Goal: Register for event/course

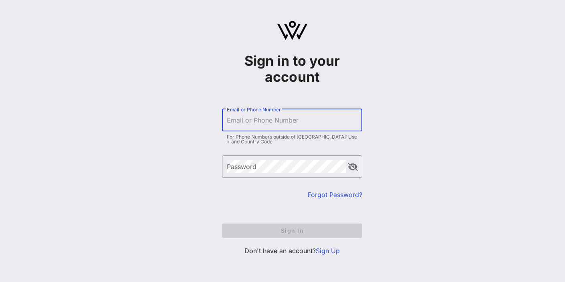
click at [258, 119] on input "Email or Phone Number" at bounding box center [292, 120] width 131 height 13
type input "[EMAIL_ADDRESS][DOMAIN_NAME]"
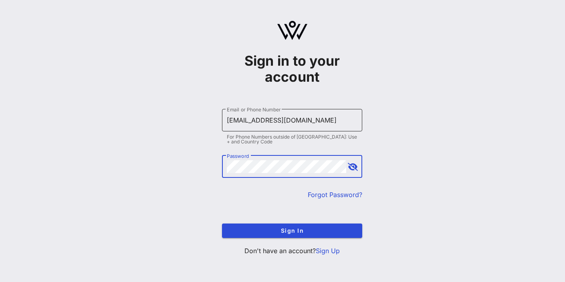
click at [222, 224] on button "Sign In" at bounding box center [292, 231] width 140 height 14
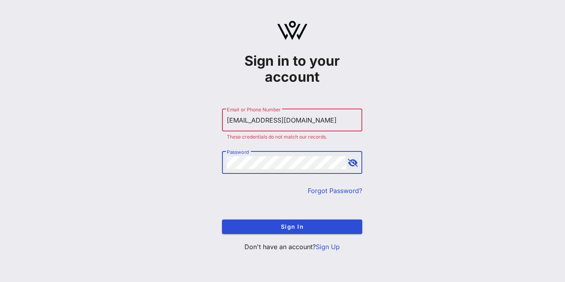
click at [351, 163] on button "append icon" at bounding box center [353, 163] width 10 height 8
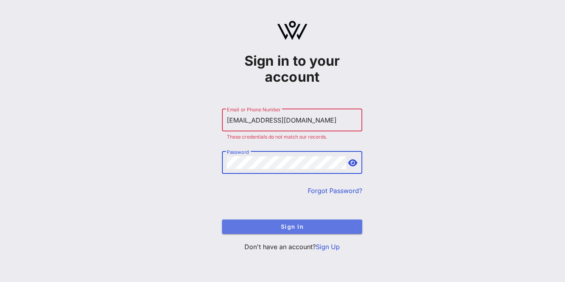
click at [267, 228] on span "Sign In" at bounding box center [291, 226] width 127 height 7
click at [292, 227] on span "Sign In" at bounding box center [291, 226] width 127 height 7
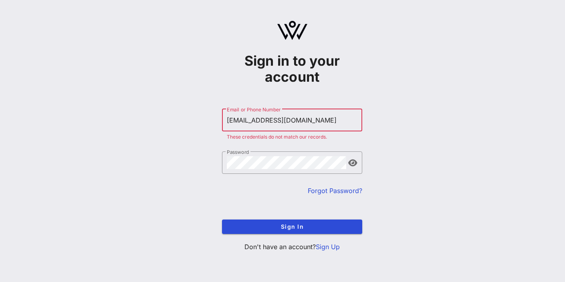
click at [275, 126] on input "[EMAIL_ADDRESS][DOMAIN_NAME]" at bounding box center [292, 120] width 131 height 13
click at [326, 246] on link "Sign Up" at bounding box center [328, 247] width 24 height 8
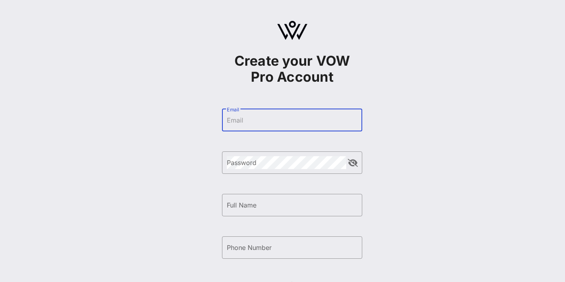
click at [274, 115] on input "Email" at bounding box center [292, 120] width 131 height 13
type input "[EMAIL_ADDRESS][DOMAIN_NAME]"
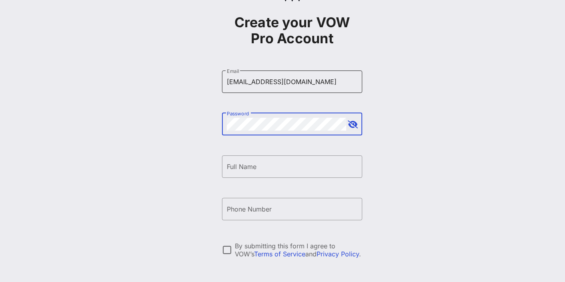
scroll to position [57, 0]
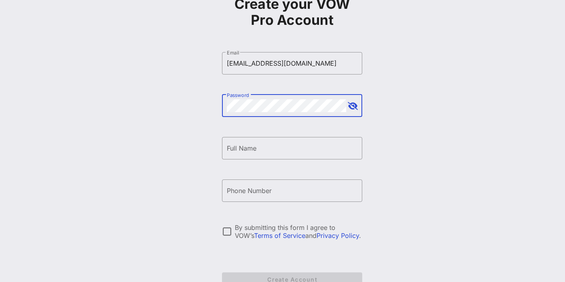
click at [256, 160] on div "​ Full Name" at bounding box center [292, 154] width 140 height 34
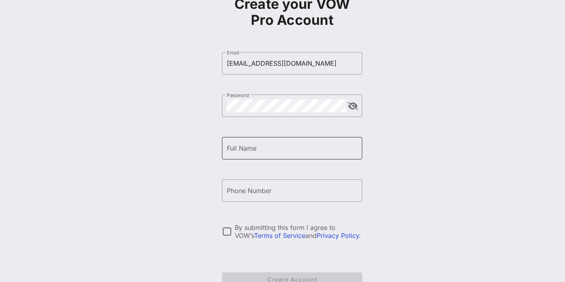
click at [256, 146] on input "Full Name" at bounding box center [292, 148] width 131 height 13
click at [352, 105] on button "append icon" at bounding box center [353, 106] width 10 height 8
click at [287, 147] on input "Full Name" at bounding box center [292, 148] width 131 height 13
type input "[PERSON_NAME]"
click at [256, 193] on input "Phone Number" at bounding box center [292, 190] width 131 height 13
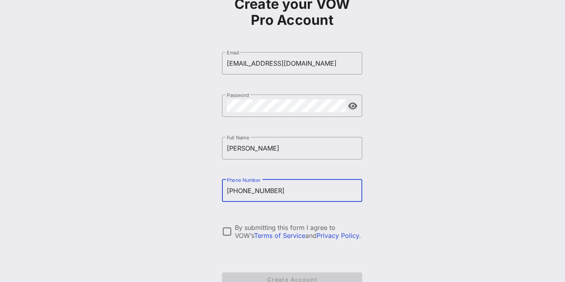
scroll to position [90, 0]
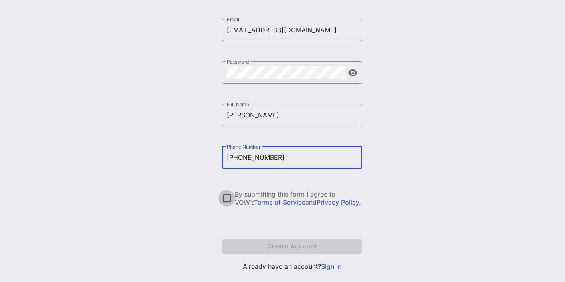
type input "[PHONE_NUMBER]"
click at [230, 196] on div at bounding box center [227, 198] width 14 height 14
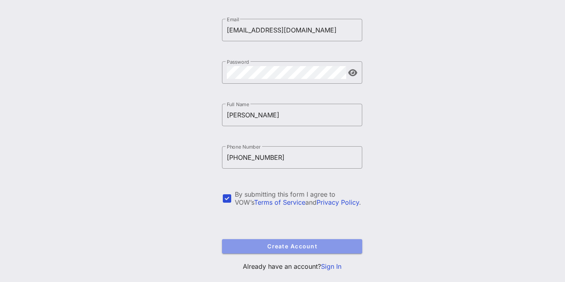
click at [263, 246] on span "Create Account" at bounding box center [291, 246] width 127 height 7
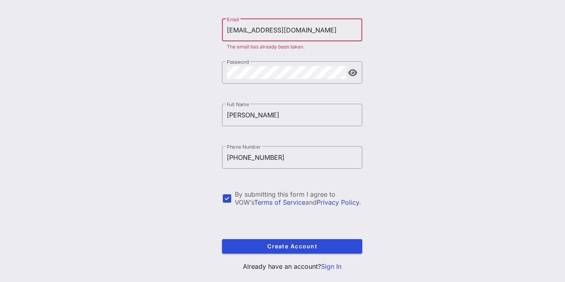
click at [278, 34] on input "[EMAIL_ADDRESS][DOMAIN_NAME]" at bounding box center [292, 30] width 131 height 13
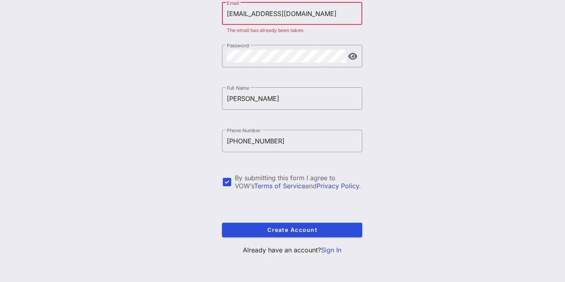
click at [328, 251] on link "Sign In" at bounding box center [331, 250] width 20 height 8
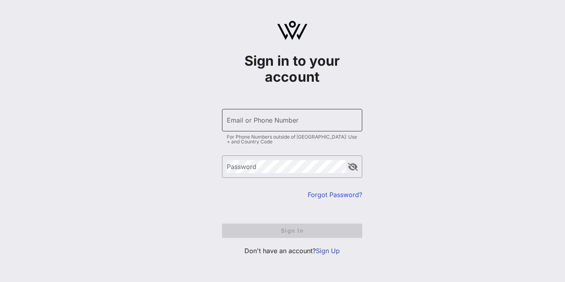
click at [271, 117] on input "Email or Phone Number" at bounding box center [292, 120] width 131 height 13
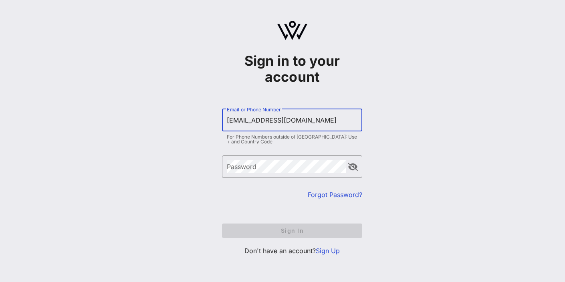
type input "[EMAIL_ADDRESS][DOMAIN_NAME]"
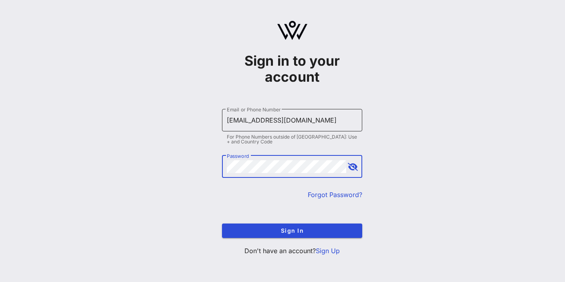
click at [222, 224] on button "Sign In" at bounding box center [292, 231] width 140 height 14
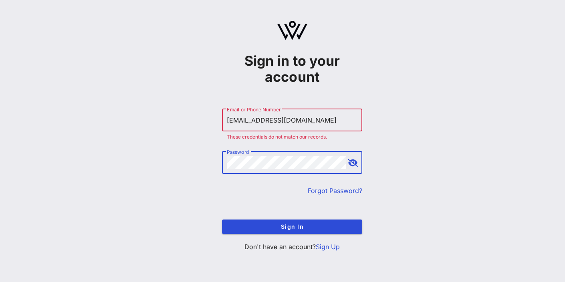
click at [351, 159] on button "append icon" at bounding box center [353, 163] width 10 height 8
click at [222, 220] on button "Sign In" at bounding box center [292, 227] width 140 height 14
click at [321, 190] on link "Forgot Password?" at bounding box center [335, 191] width 54 height 8
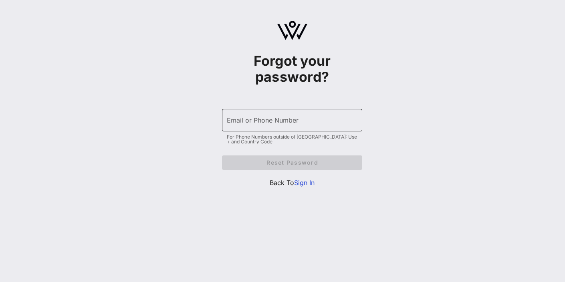
click at [280, 111] on div "Email or Phone Number" at bounding box center [292, 120] width 131 height 22
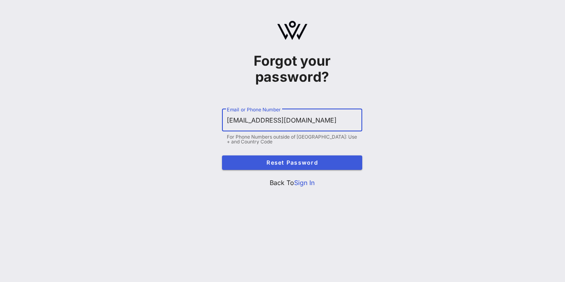
type input "[EMAIL_ADDRESS][DOMAIN_NAME]"
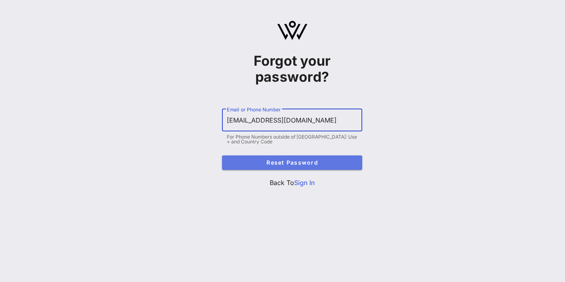
click at [260, 164] on span "Reset Password" at bounding box center [291, 162] width 127 height 7
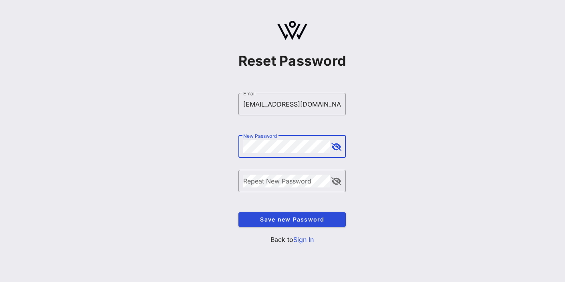
click at [338, 149] on button "append icon" at bounding box center [336, 147] width 10 height 8
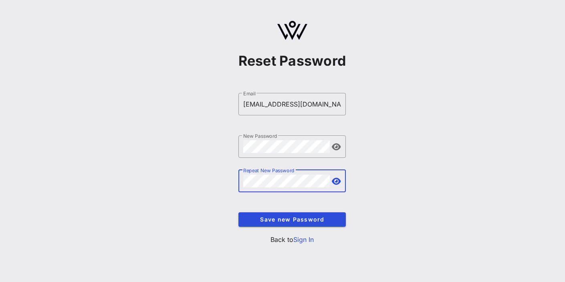
click at [285, 176] on div "Repeat New Password" at bounding box center [286, 181] width 87 height 22
click at [298, 220] on span "Save new Password" at bounding box center [292, 219] width 95 height 7
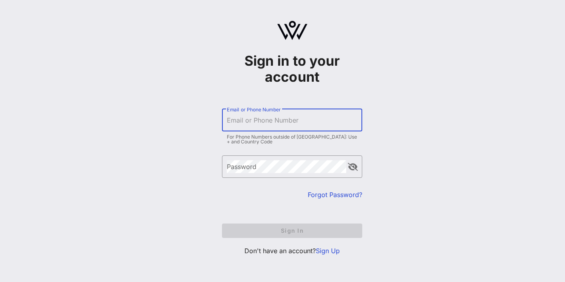
click at [283, 120] on input "Email or Phone Number" at bounding box center [292, 120] width 131 height 13
type input "[EMAIL_ADDRESS][DOMAIN_NAME]"
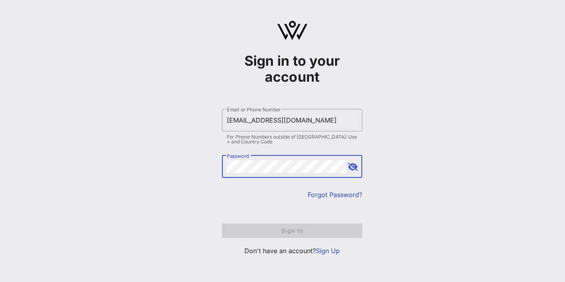
click at [0, 282] on com-1password-button at bounding box center [0, 283] width 0 height 0
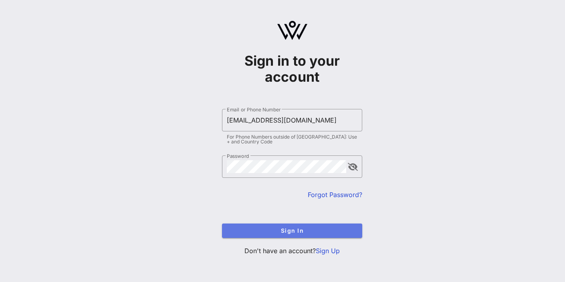
click at [304, 231] on span "Sign In" at bounding box center [291, 230] width 127 height 7
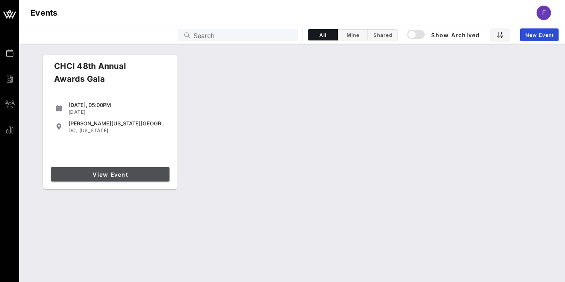
click at [131, 174] on span "View Event" at bounding box center [110, 174] width 112 height 7
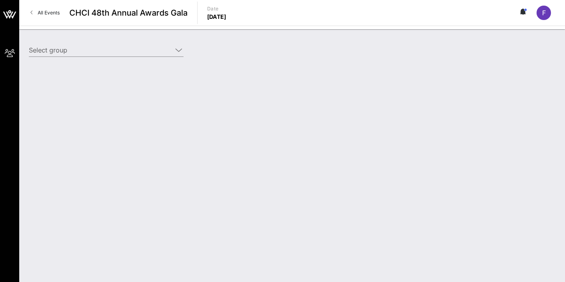
type input "League of Conservation Voters (League of Conservation Voters) [Fransiska Dale, …"
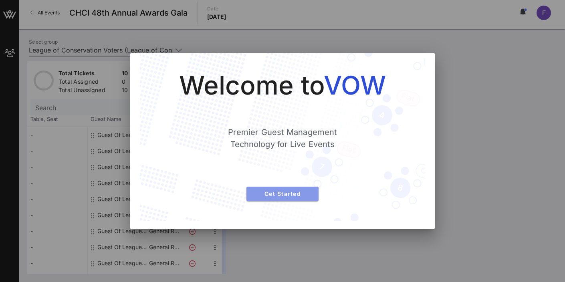
click at [291, 196] on span "Get Started" at bounding box center [282, 193] width 59 height 7
